Goal: Information Seeking & Learning: Check status

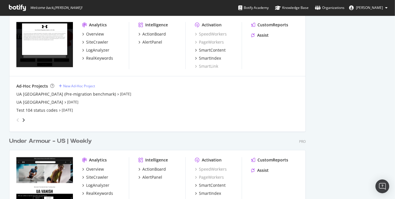
scroll to position [819, 0]
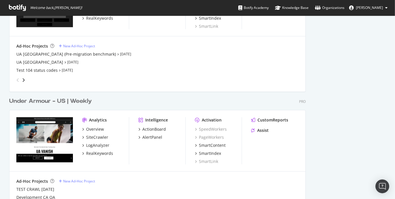
click at [68, 103] on div "Under Armour - US | Weekly" at bounding box center [50, 101] width 83 height 8
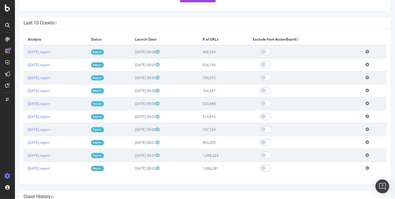
scroll to position [170, 0]
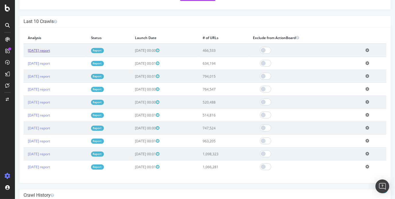
click at [42, 50] on link "[DATE] report" at bounding box center [39, 50] width 22 height 5
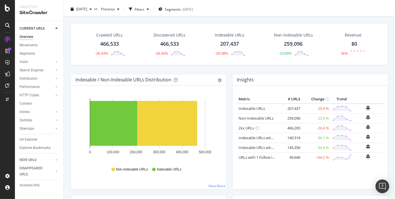
scroll to position [13, 0]
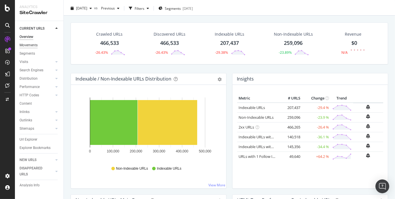
click at [31, 46] on div "Movements" at bounding box center [29, 45] width 18 height 6
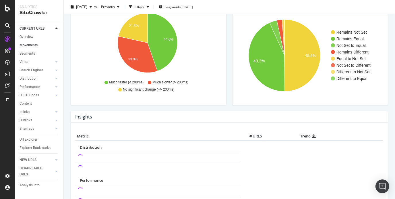
scroll to position [159, 0]
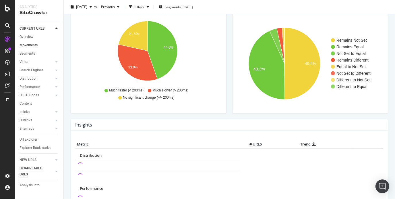
click at [39, 170] on div "DISAPPEARED URLS" at bounding box center [34, 171] width 29 height 12
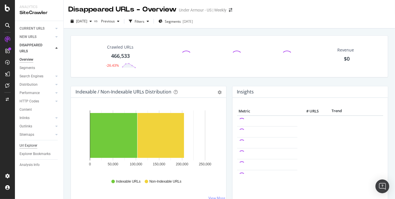
click at [32, 146] on div "Url Explorer" at bounding box center [29, 145] width 18 height 6
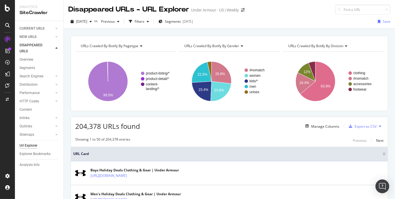
scroll to position [59, 0]
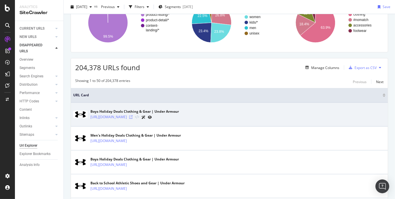
click at [133, 117] on icon at bounding box center [130, 116] width 3 height 3
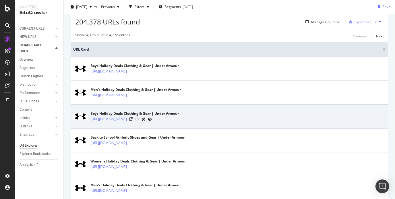
scroll to position [104, 0]
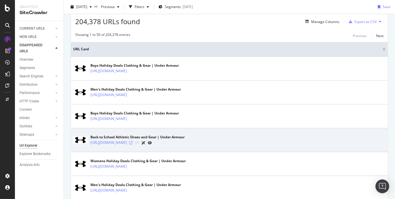
click at [133, 141] on icon at bounding box center [130, 142] width 3 height 3
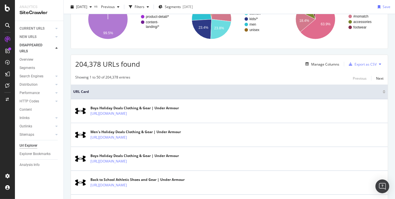
scroll to position [0, 0]
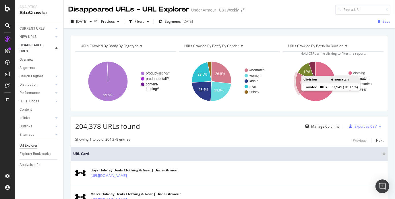
click at [298, 86] on icon "A chart." at bounding box center [306, 84] width 20 height 22
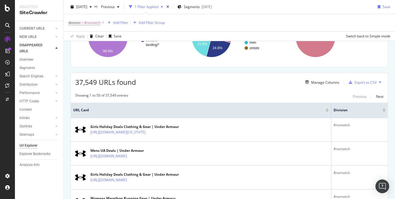
scroll to position [74, 0]
